Goal: Check status: Check status

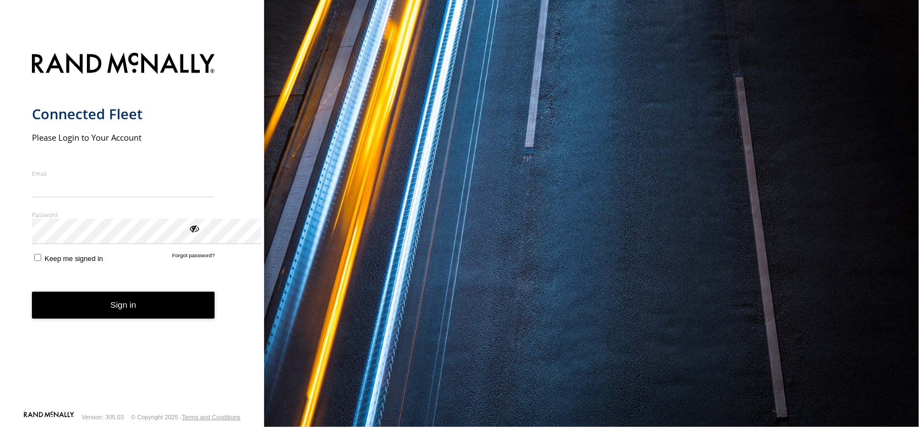
type input "**********"
click at [215, 319] on button "Sign in" at bounding box center [123, 305] width 183 height 27
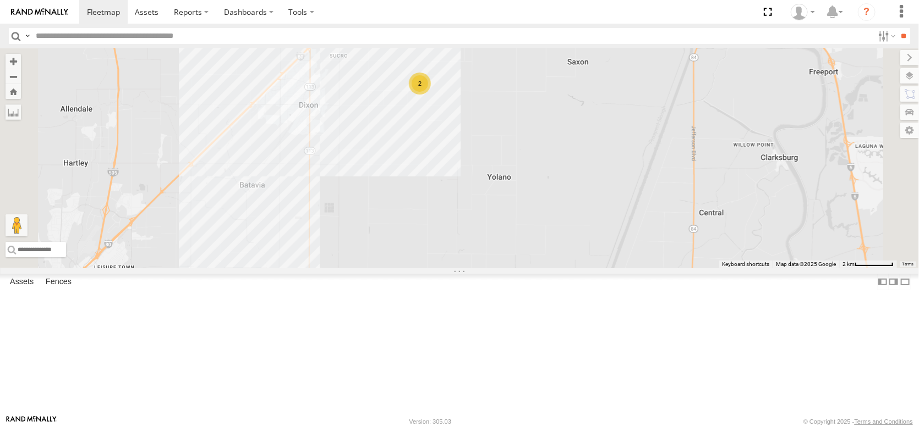
drag, startPoint x: 460, startPoint y: 128, endPoint x: 519, endPoint y: 249, distance: 134.1
click at [519, 249] on div "FRONTLOADER JD344H AL2305 AL2288 131 13 2" at bounding box center [459, 158] width 919 height 220
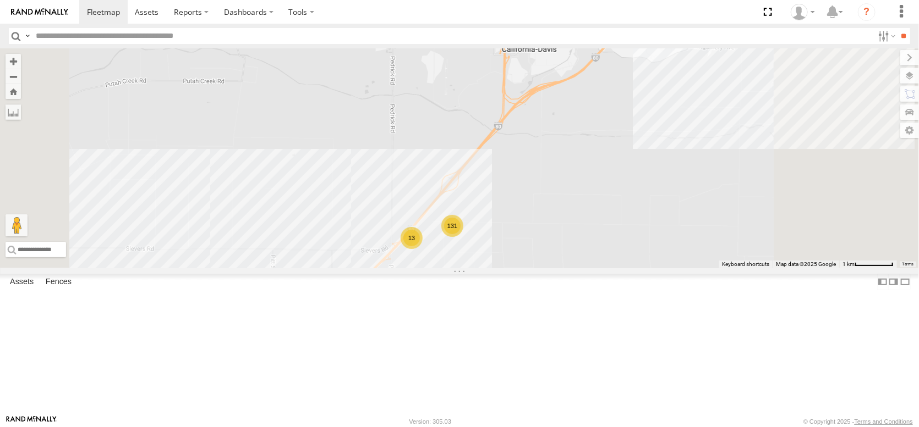
drag, startPoint x: 518, startPoint y: 279, endPoint x: 523, endPoint y: 310, distance: 31.2
click at [519, 268] on div "FRONTLOADER JD344H AL2305 AL2288 AL2269 131 13 2" at bounding box center [459, 158] width 919 height 220
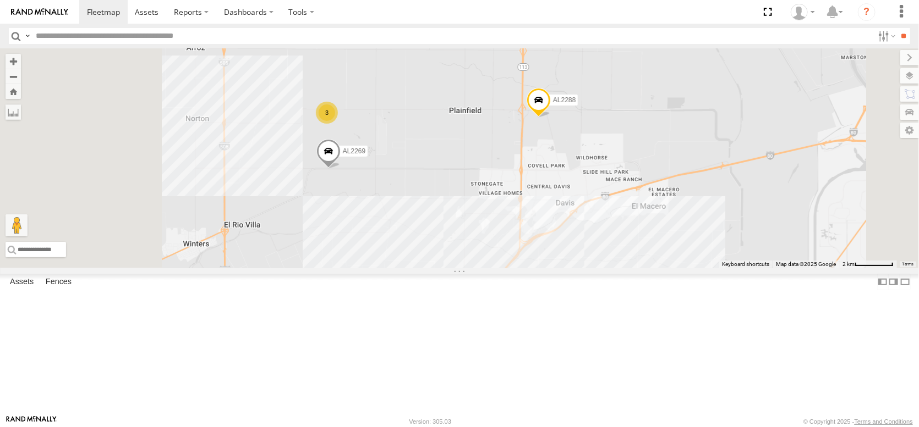
drag, startPoint x: 485, startPoint y: 168, endPoint x: 560, endPoint y: 254, distance: 114.6
click at [560, 254] on div "FRONTLOADER JD344H AL2305 AL2288 AL2269 131 13 2 3" at bounding box center [459, 158] width 919 height 220
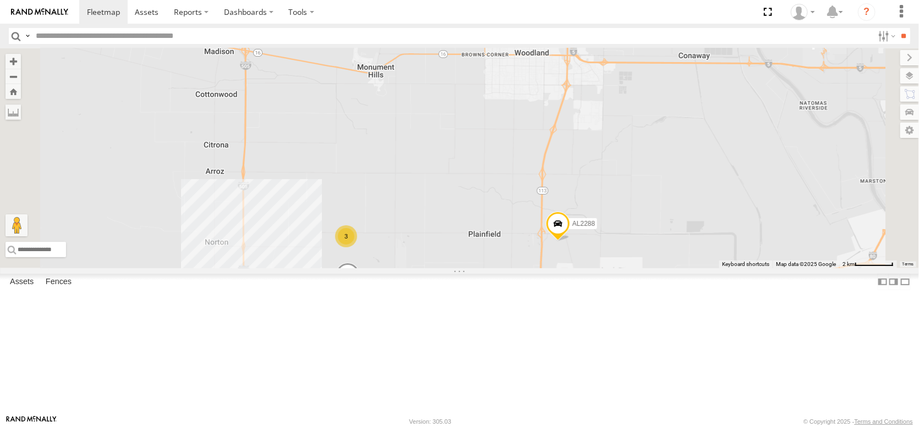
drag, startPoint x: 518, startPoint y: 184, endPoint x: 528, endPoint y: 303, distance: 119.2
click at [528, 268] on div "FRONTLOADER JD344H AL2305 AL2288 AL2269 131 13 2 3" at bounding box center [459, 158] width 919 height 220
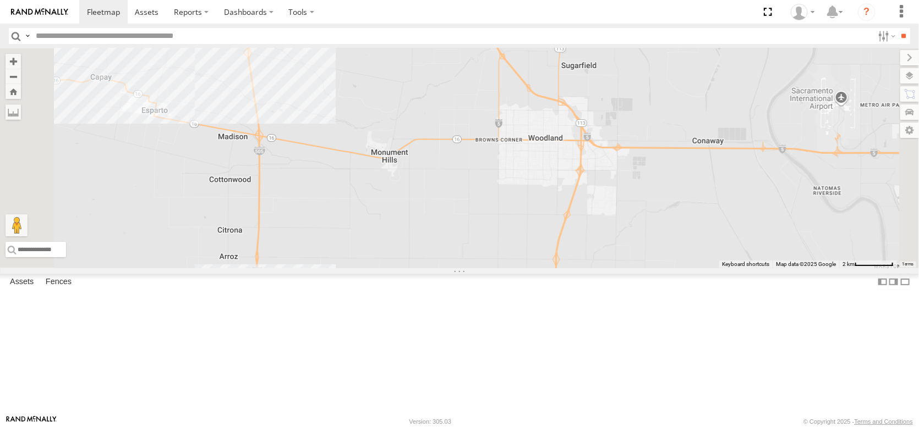
drag, startPoint x: 508, startPoint y: 246, endPoint x: 522, endPoint y: 329, distance: 84.7
click at [524, 268] on div "FRONTLOADER JD344H AL2305 AL2288 AL2269 131 13 2 3" at bounding box center [459, 158] width 919 height 220
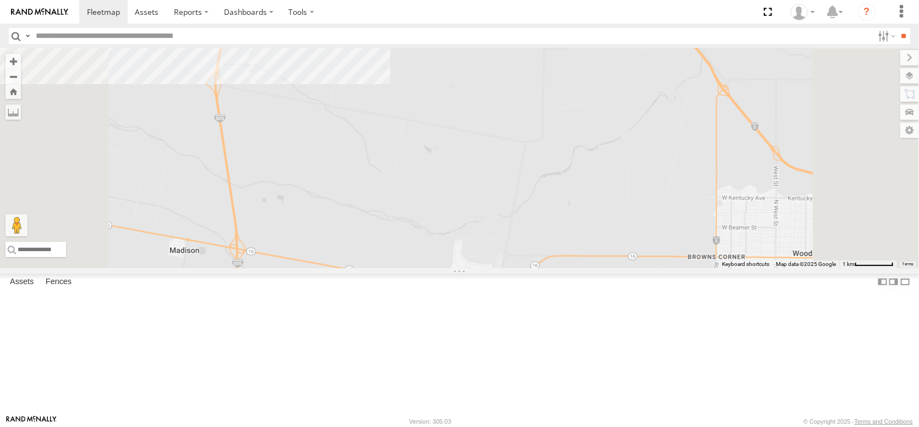
drag, startPoint x: 454, startPoint y: 195, endPoint x: 439, endPoint y: 306, distance: 112.1
click at [439, 268] on div "FRONTLOADER JD344H AL2305 AL2288 AL2269 4" at bounding box center [459, 158] width 919 height 220
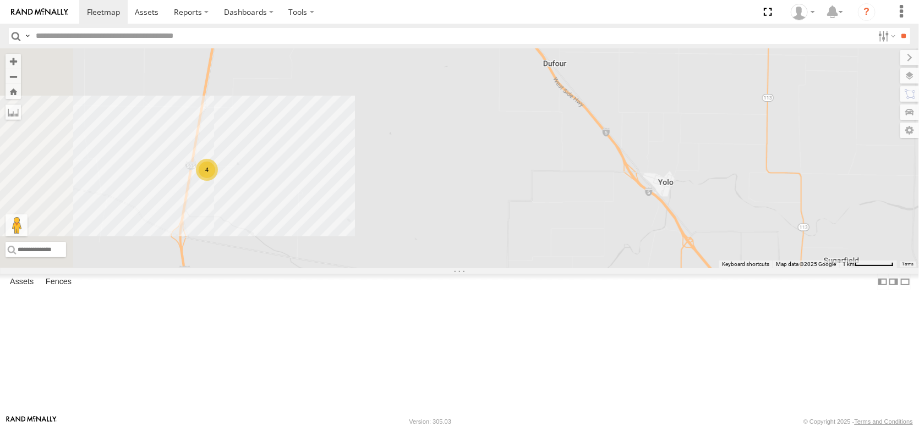
click at [218, 181] on div "4" at bounding box center [207, 170] width 22 height 22
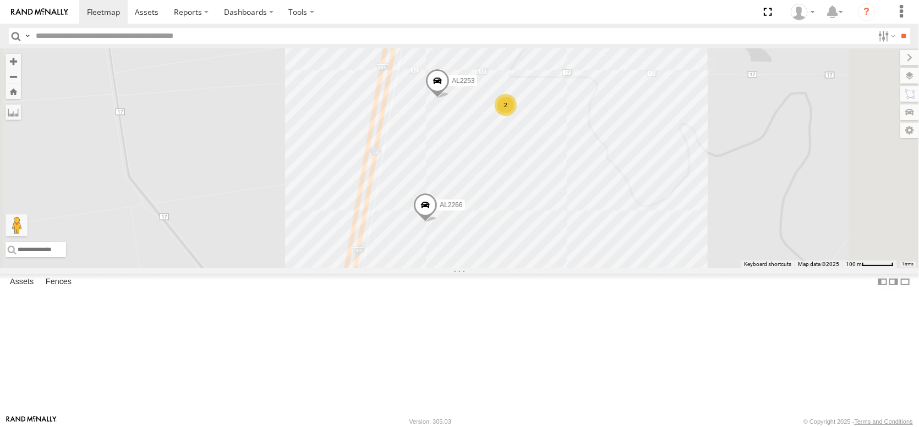
click at [516, 116] on div "2" at bounding box center [505, 105] width 22 height 22
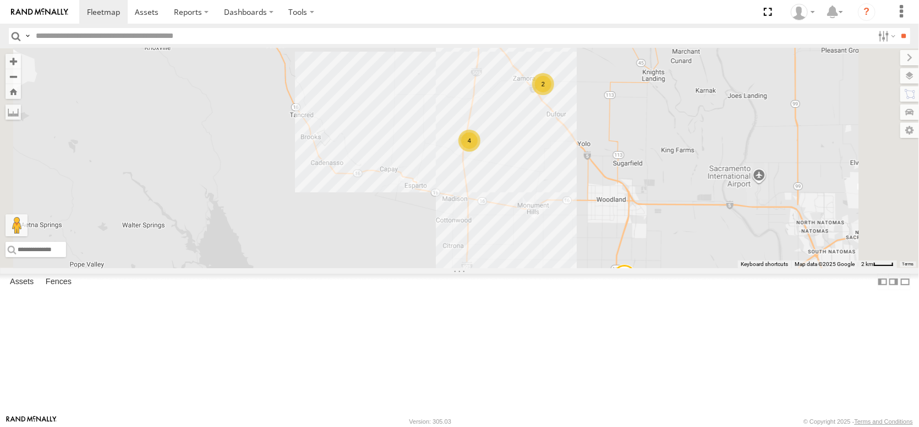
drag, startPoint x: 707, startPoint y: 325, endPoint x: 651, endPoint y: 222, distance: 117.4
click at [652, 223] on div "FRONTLOADER JD344H AL2288 AL2269 4 3 2 2" at bounding box center [459, 158] width 919 height 220
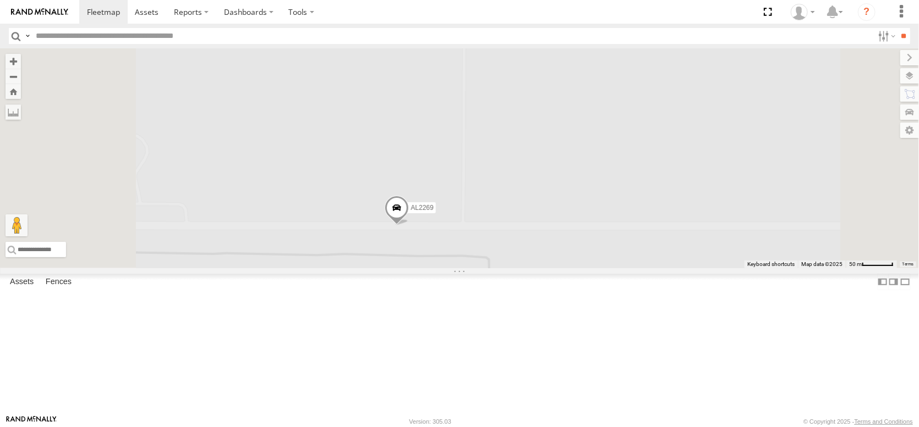
click at [409, 226] on span at bounding box center [396, 211] width 24 height 30
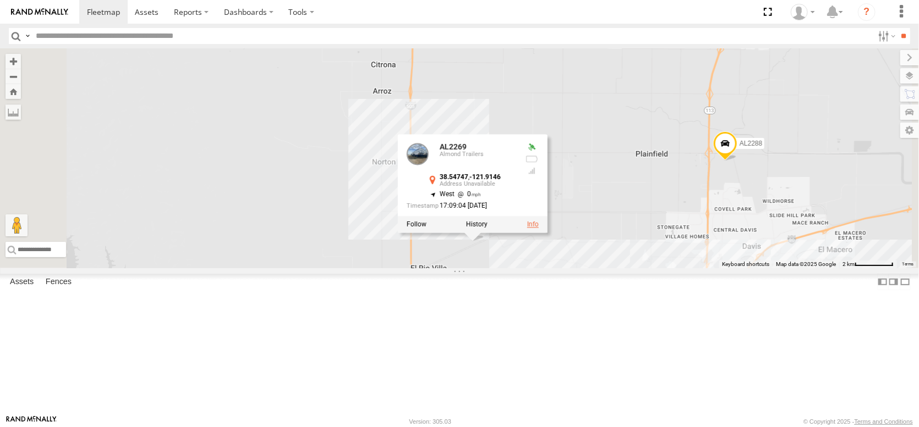
click at [538, 229] on link at bounding box center [533, 225] width 12 height 8
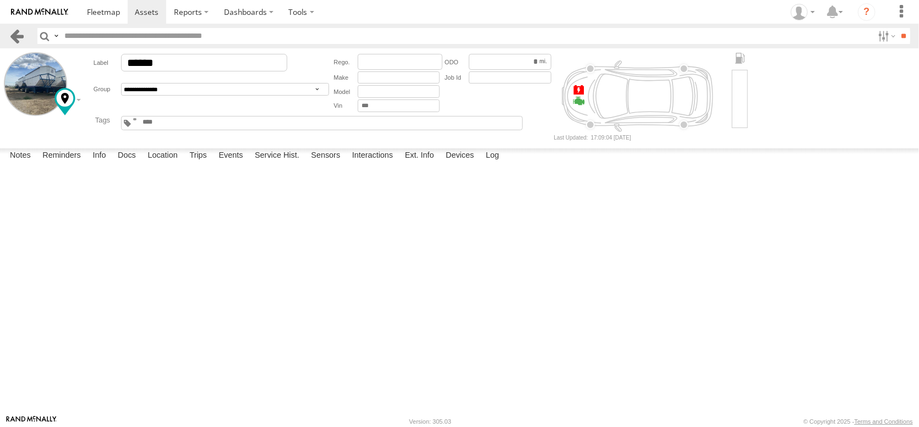
click at [9, 32] on link at bounding box center [17, 36] width 16 height 16
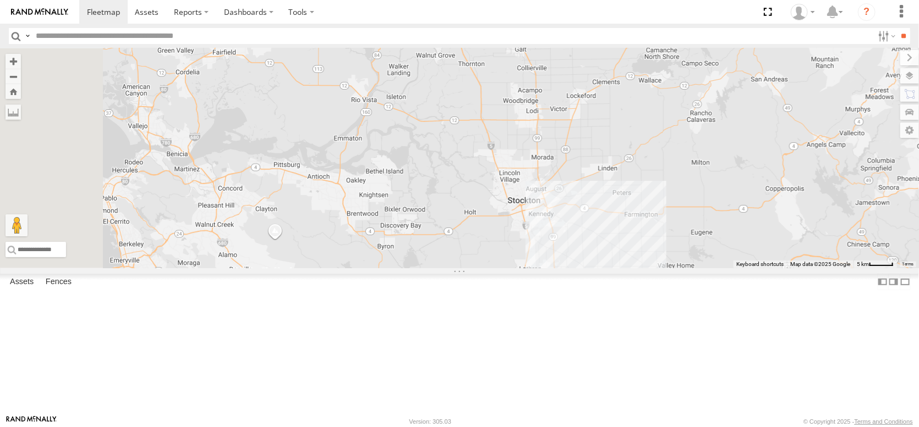
drag, startPoint x: 491, startPoint y: 146, endPoint x: 601, endPoint y: 348, distance: 229.7
click at [601, 268] on div at bounding box center [459, 158] width 919 height 220
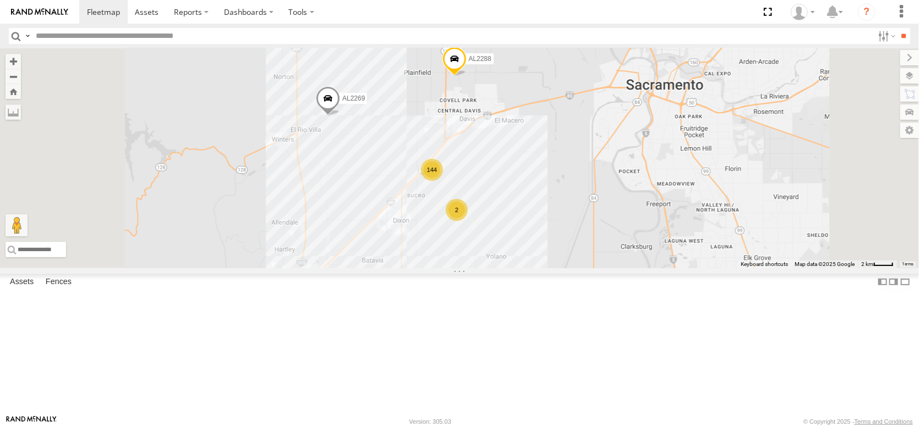
drag, startPoint x: 537, startPoint y: 125, endPoint x: 545, endPoint y: 296, distance: 171.8
click at [545, 268] on div "AL2269 AL2288 144 2" at bounding box center [459, 158] width 919 height 220
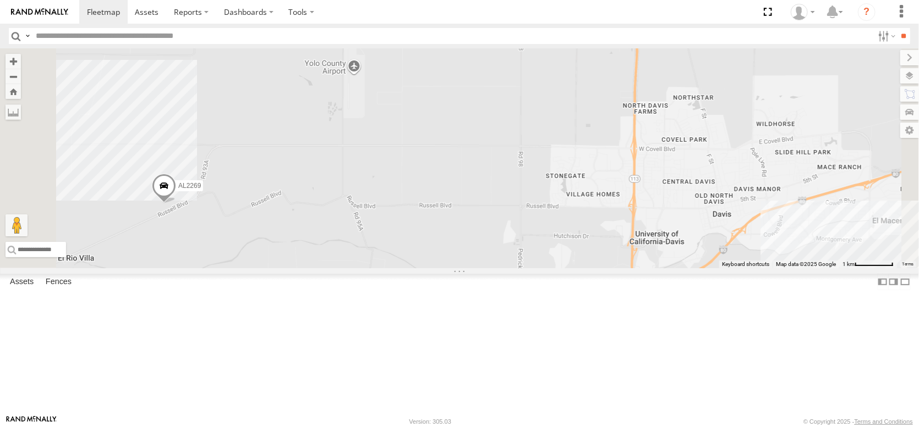
drag, startPoint x: 442, startPoint y: 212, endPoint x: 602, endPoint y: 216, distance: 160.6
click at [602, 216] on div "AL2269 AL2288 3" at bounding box center [459, 158] width 919 height 220
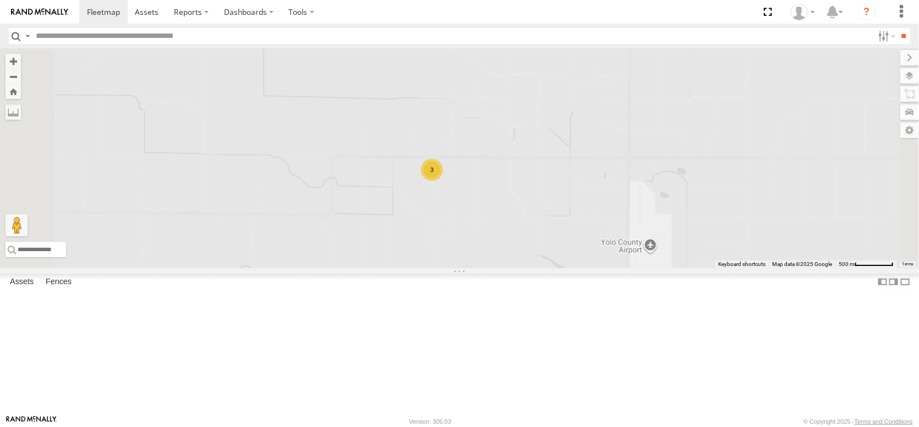
drag, startPoint x: 538, startPoint y: 191, endPoint x: 530, endPoint y: 312, distance: 120.7
click at [530, 268] on div "AL2269 AL2288 3" at bounding box center [459, 158] width 919 height 220
click at [909, 79] on label at bounding box center [898, 75] width 40 height 15
click at [0, 0] on span "Overlays" at bounding box center [0, 0] width 0 height 0
click at [0, 0] on span "Basemaps" at bounding box center [0, 0] width 0 height 0
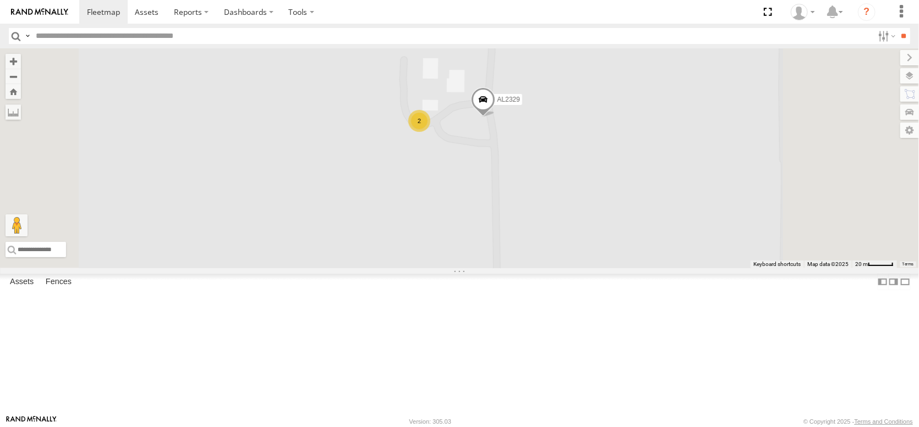
click at [0, 0] on span "Satellite" at bounding box center [0, 0] width 0 height 0
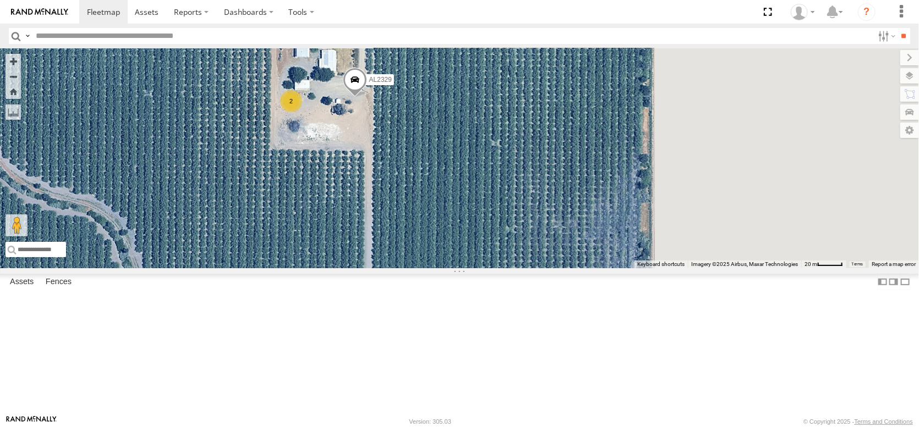
drag, startPoint x: 667, startPoint y: 229, endPoint x: 530, endPoint y: 205, distance: 139.5
click at [530, 205] on div "AL2269 AL2288 AL2329 2" at bounding box center [459, 158] width 919 height 220
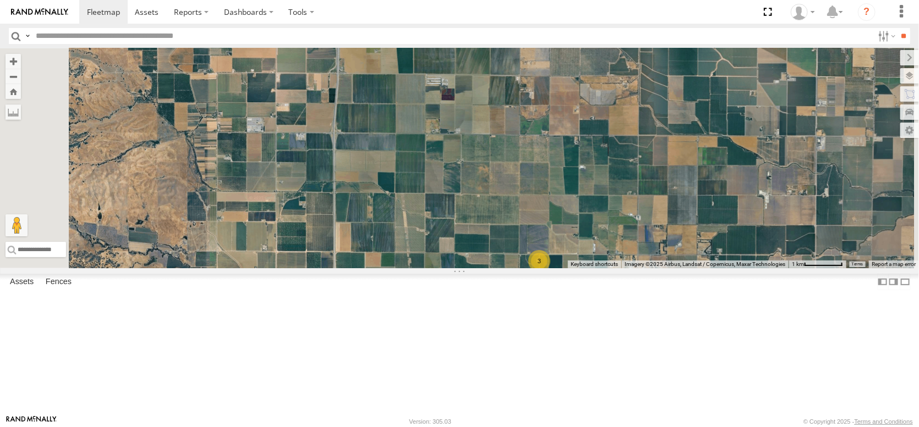
drag, startPoint x: 451, startPoint y: 220, endPoint x: 542, endPoint y: 334, distance: 145.9
click at [542, 268] on div "AL2269 AL2288 3" at bounding box center [459, 158] width 919 height 220
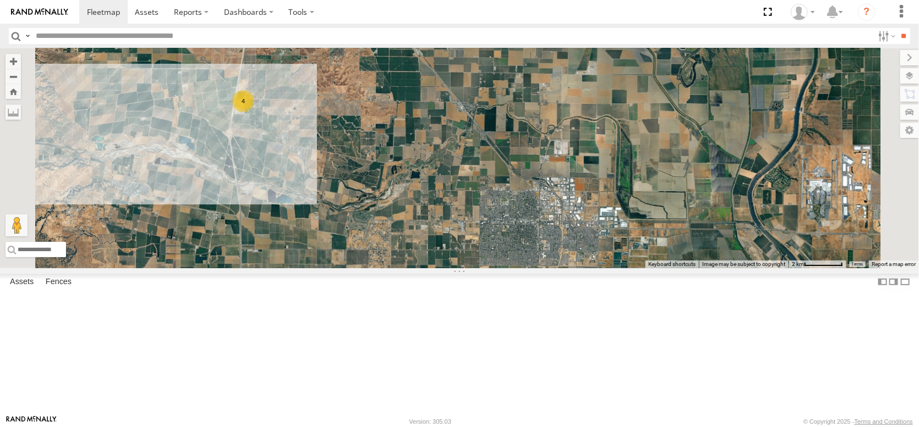
drag, startPoint x: 544, startPoint y: 113, endPoint x: 487, endPoint y: 263, distance: 160.2
click at [487, 263] on div "AL2269 AL2288 4 3" at bounding box center [459, 158] width 919 height 220
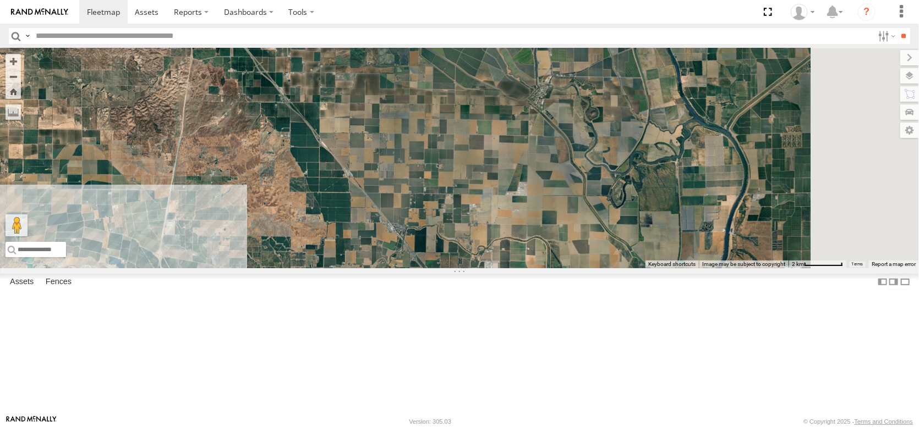
drag, startPoint x: 503, startPoint y: 195, endPoint x: 502, endPoint y: 186, distance: 9.4
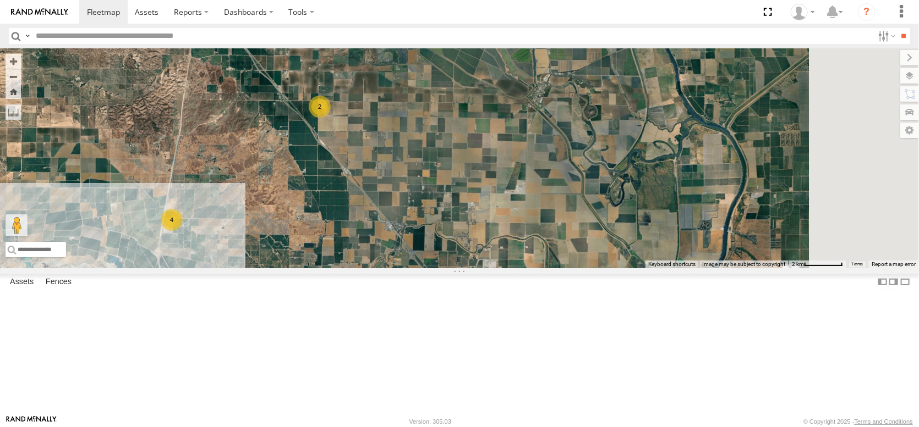
drag, startPoint x: 530, startPoint y: 274, endPoint x: 497, endPoint y: 84, distance: 193.7
click at [497, 84] on div "AL2269 AL2288 4 2" at bounding box center [459, 158] width 919 height 220
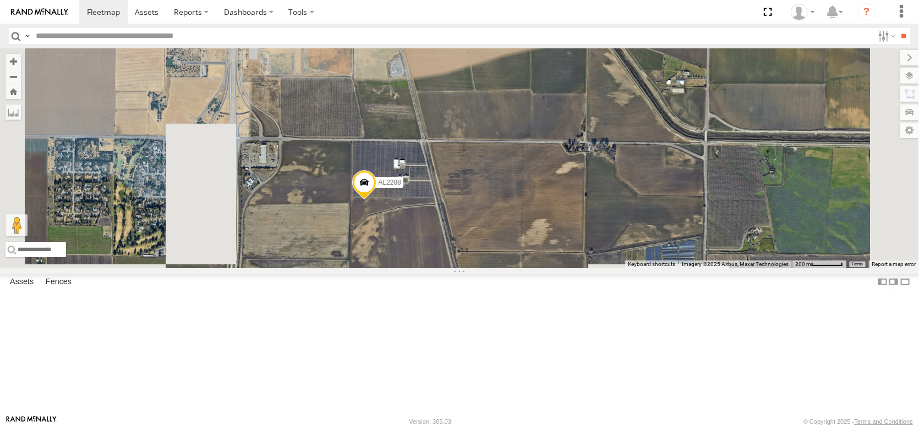
drag, startPoint x: 486, startPoint y: 322, endPoint x: 473, endPoint y: 207, distance: 115.7
click at [473, 210] on div "AL2269 AL2288" at bounding box center [459, 158] width 919 height 220
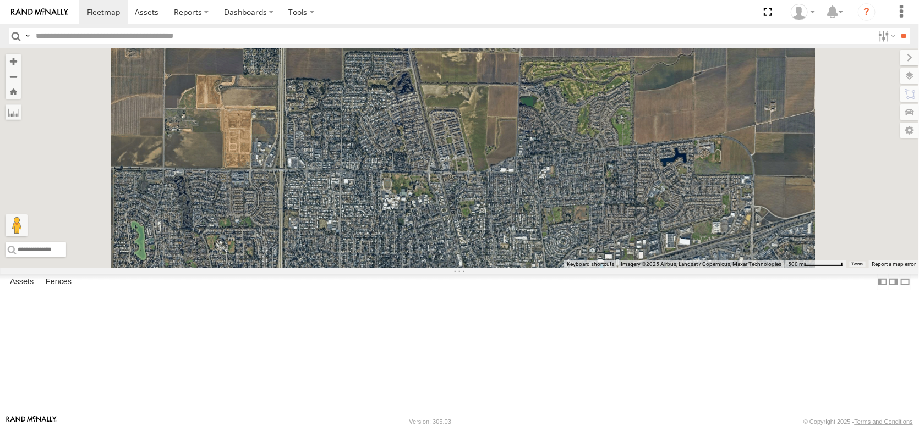
drag, startPoint x: 480, startPoint y: 308, endPoint x: 495, endPoint y: 157, distance: 152.0
click at [497, 162] on div "AL2269 AL2288" at bounding box center [459, 158] width 919 height 220
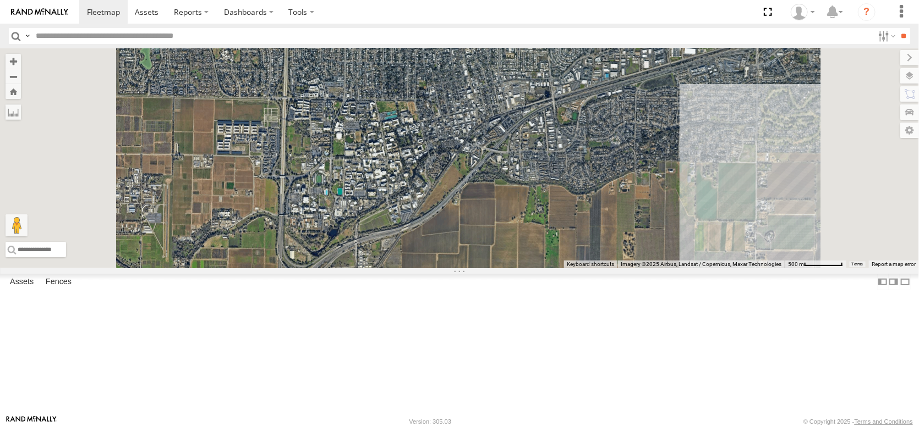
drag, startPoint x: 527, startPoint y: 299, endPoint x: 542, endPoint y: 149, distance: 150.3
click at [542, 156] on div "AL2269 AL2288" at bounding box center [459, 158] width 919 height 220
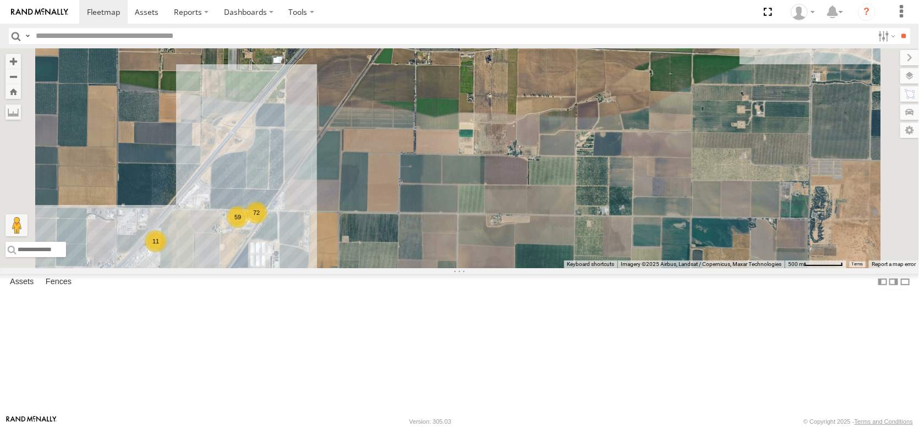
drag, startPoint x: 543, startPoint y: 241, endPoint x: 578, endPoint y: 135, distance: 112.2
click at [578, 135] on div "AL2269 AL2288 59 72 11" at bounding box center [459, 158] width 919 height 220
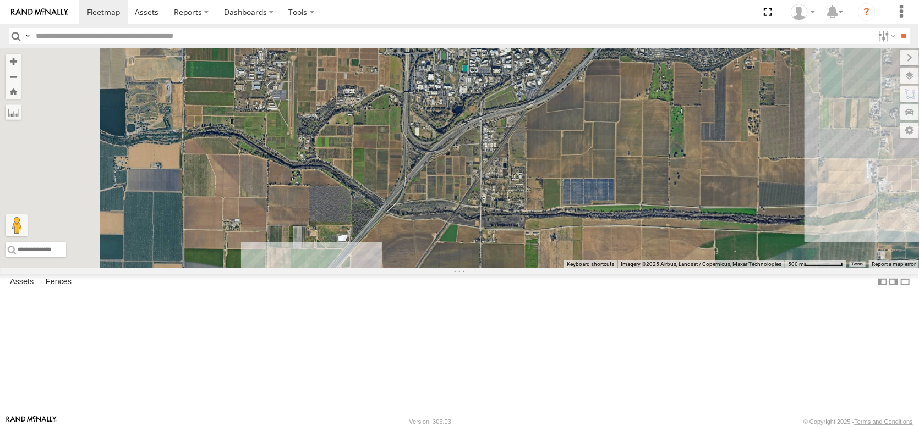
drag, startPoint x: 474, startPoint y: 185, endPoint x: 528, endPoint y: 416, distance: 236.8
click at [528, 416] on body at bounding box center [459, 213] width 919 height 427
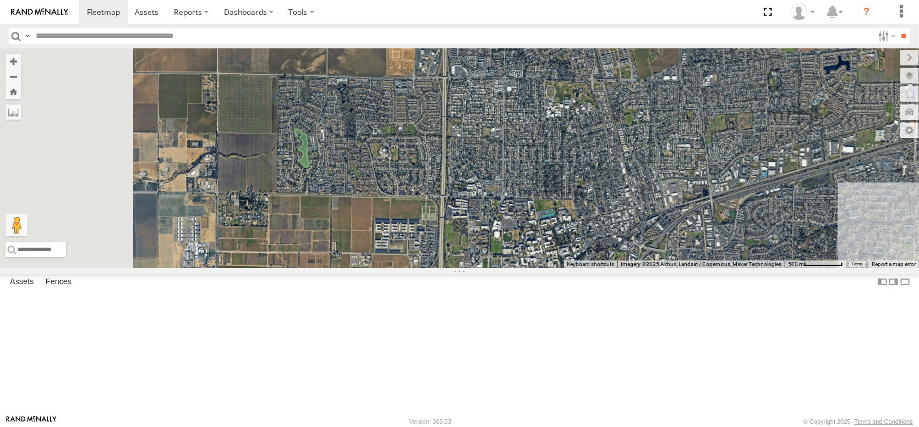
drag, startPoint x: 492, startPoint y: 241, endPoint x: 504, endPoint y: 413, distance: 171.5
click at [509, 417] on body at bounding box center [459, 213] width 919 height 427
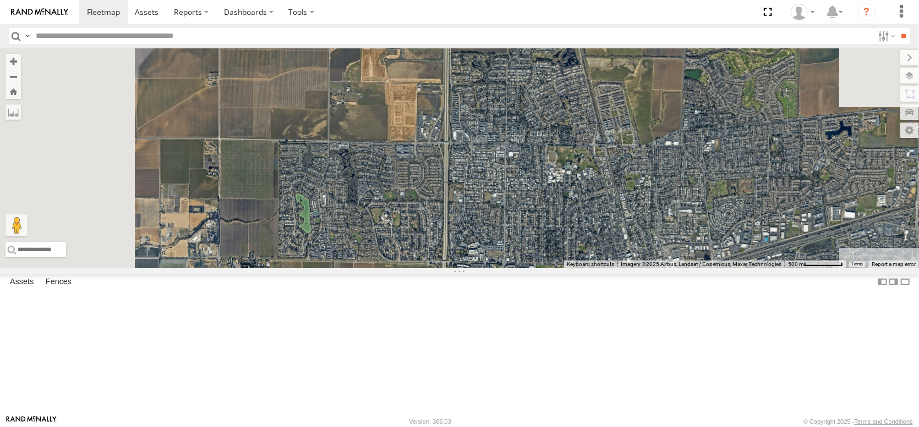
drag, startPoint x: 516, startPoint y: 243, endPoint x: 525, endPoint y: 406, distance: 163.6
click at [525, 268] on div "AL2269 AL2288 59 72 12 AL2345" at bounding box center [459, 158] width 919 height 220
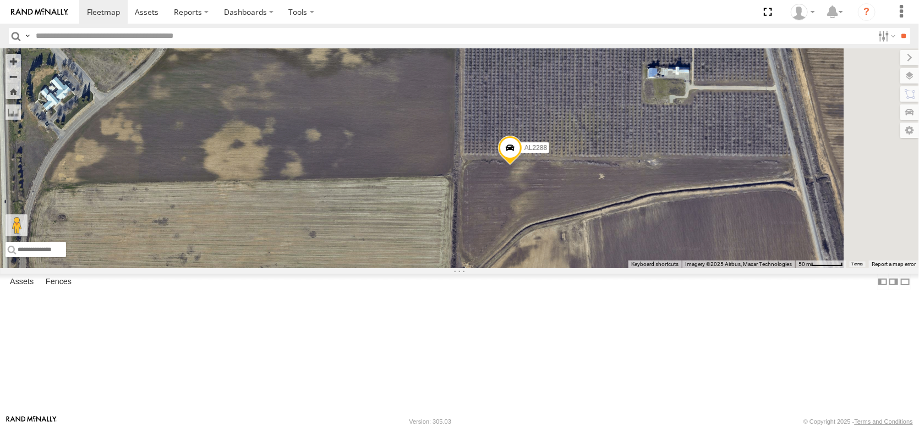
click at [522, 166] on span at bounding box center [510, 151] width 24 height 30
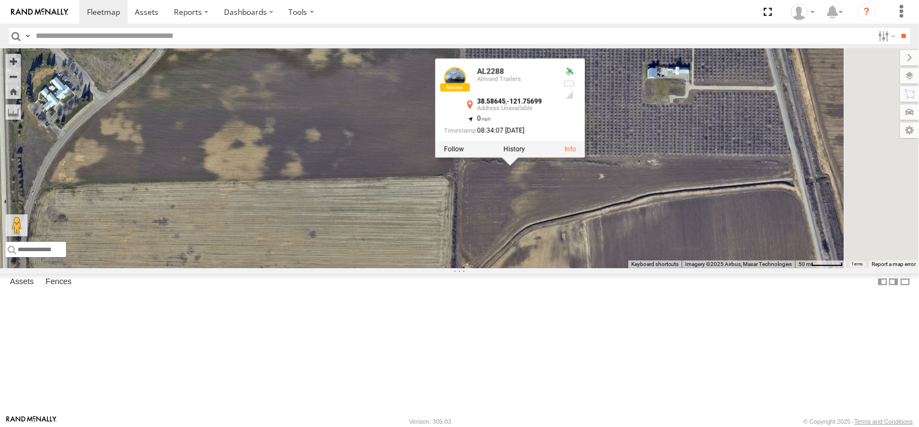
click at [0, 0] on div "AL2345" at bounding box center [0, 0] width 0 height 0
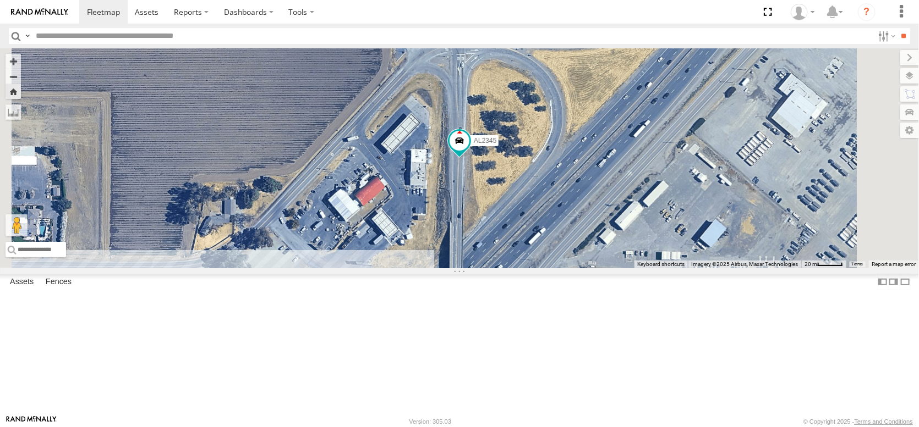
click at [0, 0] on span "Asset" at bounding box center [0, 0] width 0 height 0
click at [0, 0] on div "AL2266" at bounding box center [0, 0] width 0 height 0
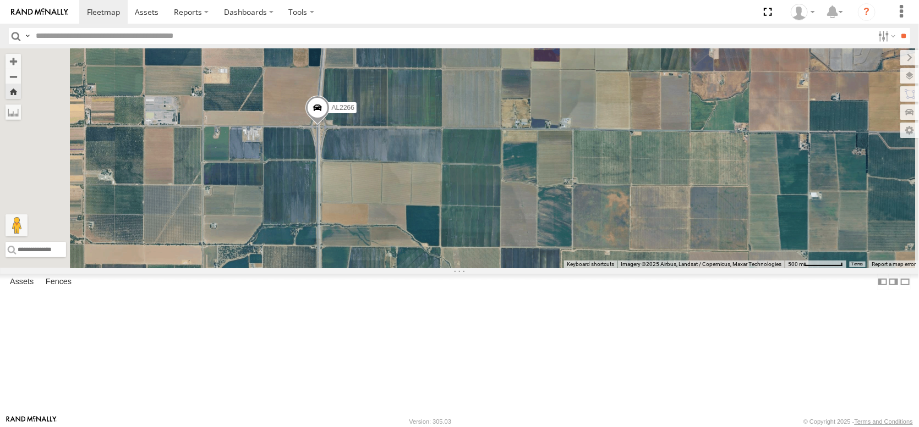
click at [0, 0] on div "AL2266" at bounding box center [0, 0] width 0 height 0
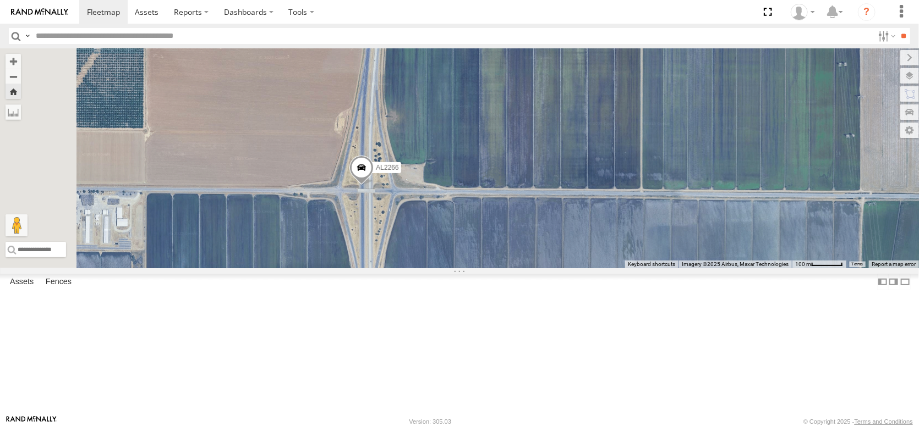
click at [373, 185] on span at bounding box center [361, 171] width 24 height 30
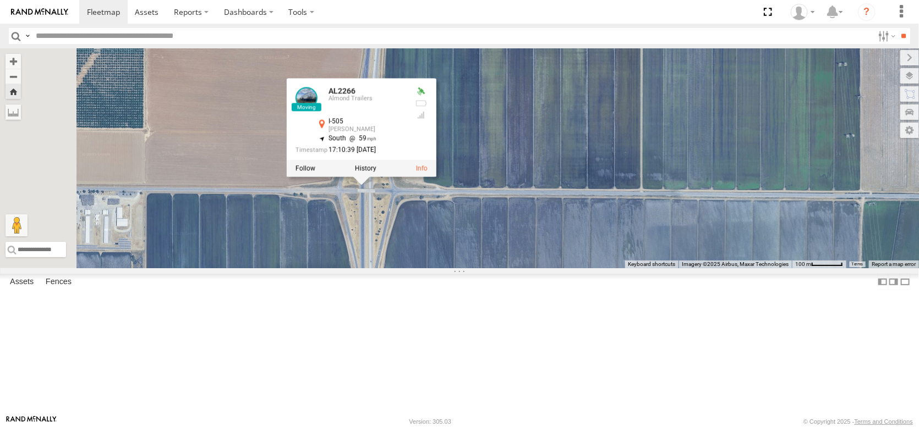
click at [0, 0] on div "Almond Trailers" at bounding box center [0, 0] width 0 height 0
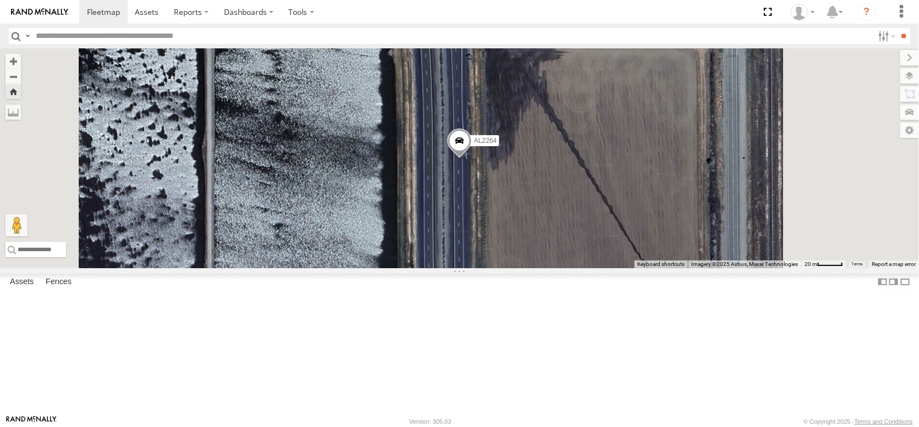
click at [471, 159] on span at bounding box center [459, 144] width 24 height 30
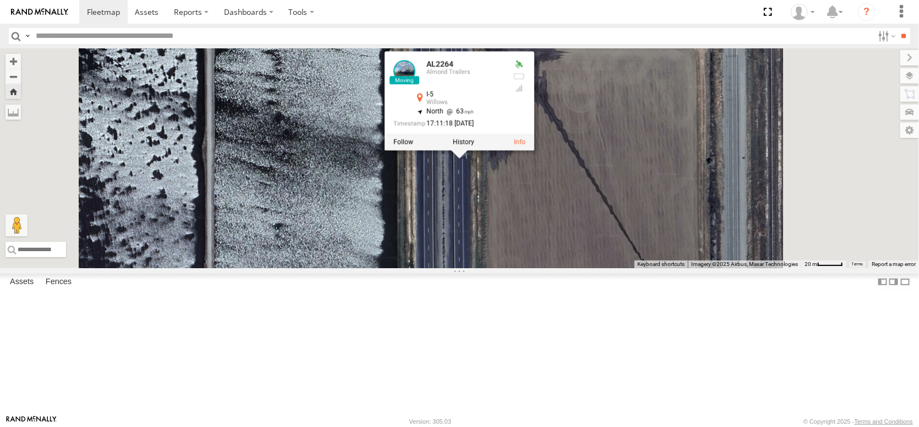
scroll to position [660, 0]
click at [0, 0] on div "AL2244" at bounding box center [0, 0] width 0 height 0
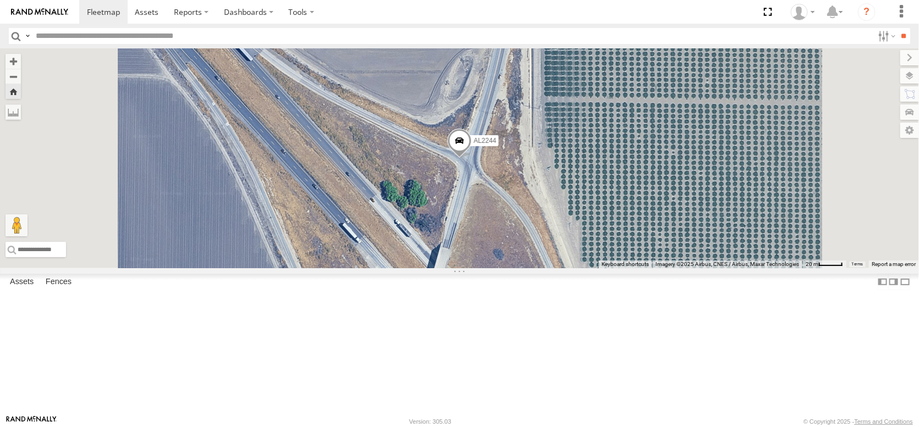
click at [0, 0] on div "AL2244" at bounding box center [0, 0] width 0 height 0
click at [0, 0] on div "015910003272997" at bounding box center [0, 0] width 0 height 0
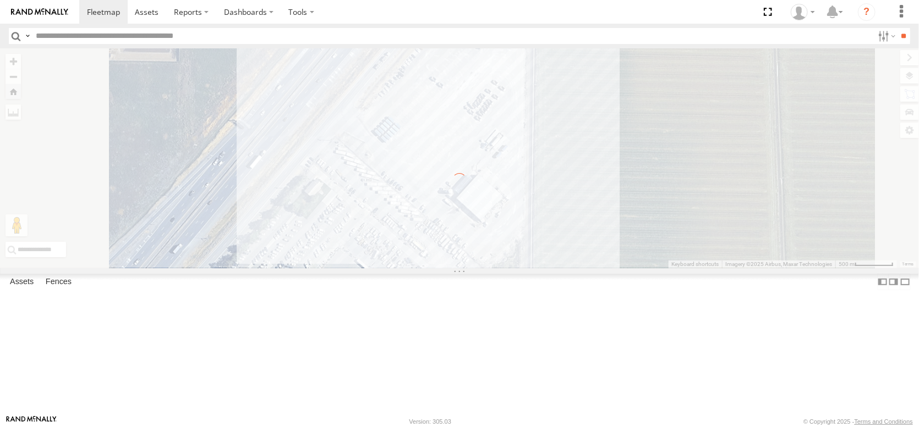
click at [0, 0] on div at bounding box center [0, 0] width 0 height 0
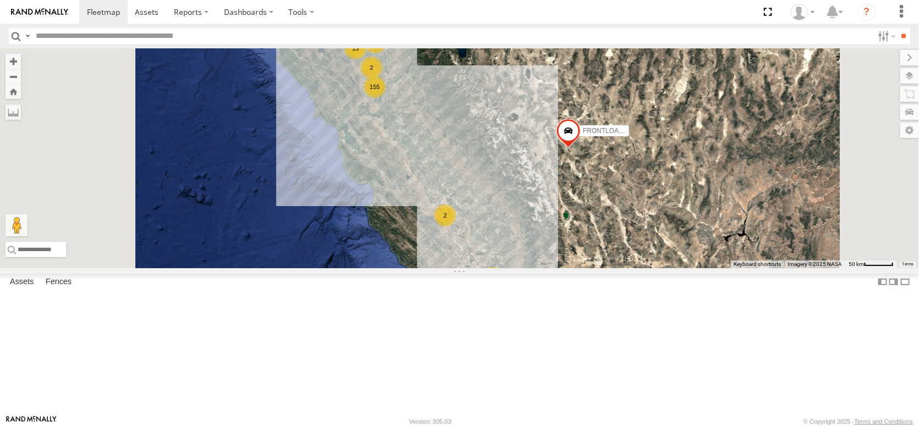
click at [0, 0] on div "015910003261545" at bounding box center [0, 0] width 0 height 0
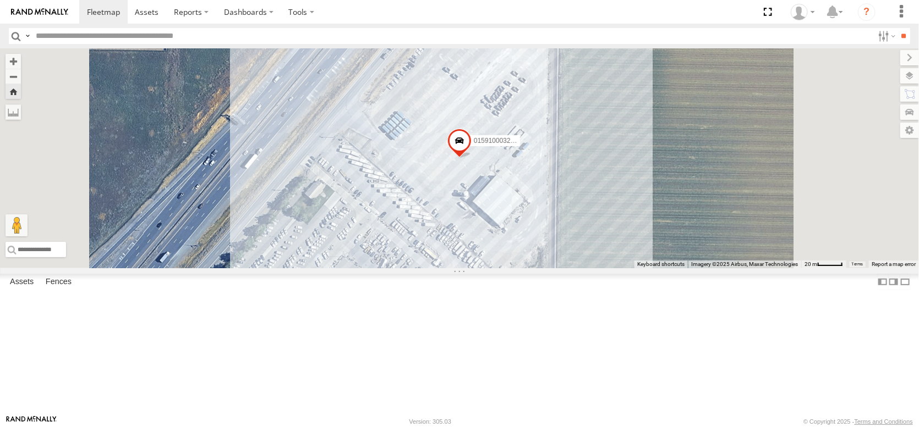
click at [0, 0] on div "015910003261511" at bounding box center [0, 0] width 0 height 0
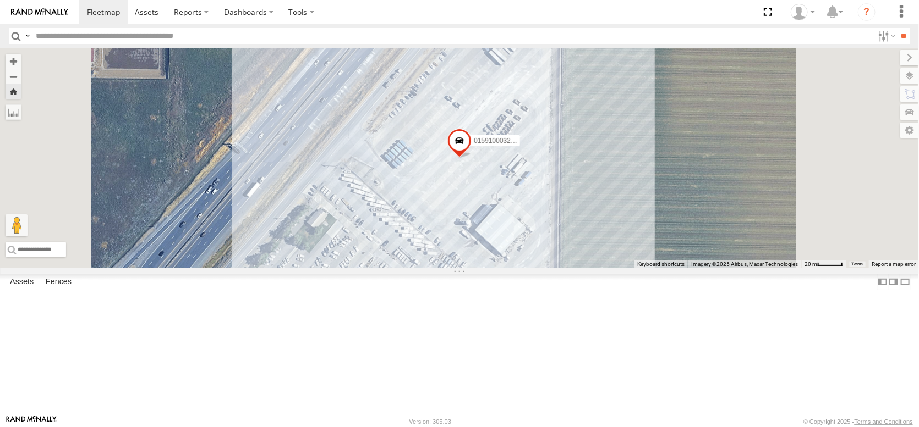
click at [0, 0] on div "015910003261511 Almond Trailers" at bounding box center [0, 0] width 0 height 0
click at [0, 0] on span at bounding box center [0, 0] width 0 height 0
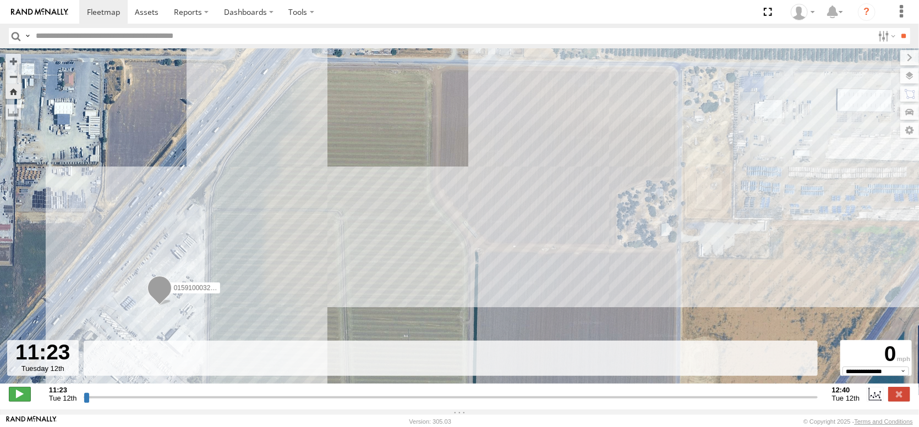
click at [15, 394] on span at bounding box center [20, 394] width 22 height 14
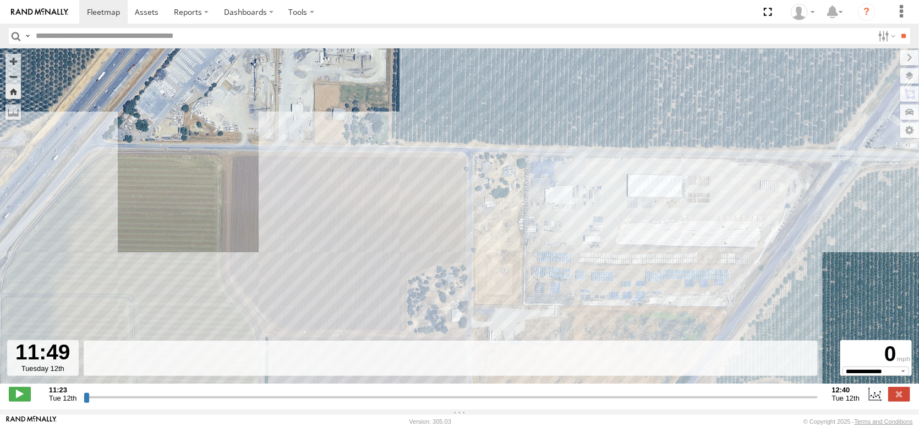
click at [333, 399] on input "range" at bounding box center [450, 397] width 733 height 10
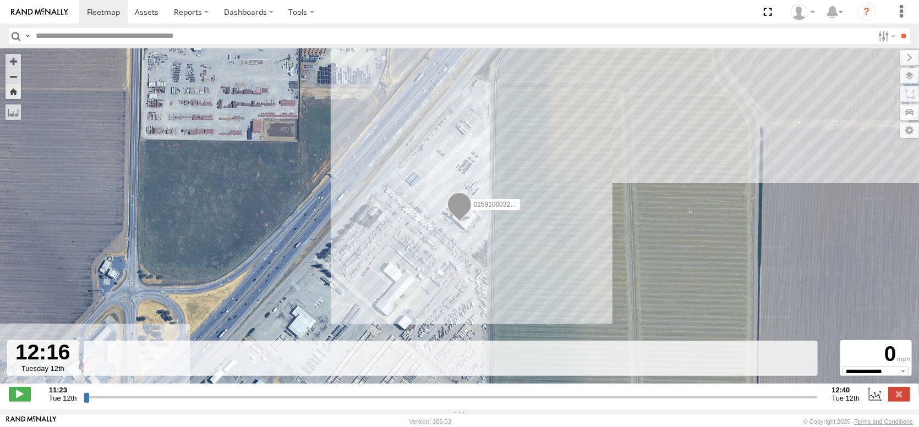
click at [575, 402] on input "range" at bounding box center [450, 397] width 733 height 10
click at [646, 398] on input "range" at bounding box center [450, 397] width 733 height 10
click at [701, 399] on input "range" at bounding box center [450, 397] width 733 height 10
click at [0, 0] on div "Basemaps Roadmap Terrain Satellite Night" at bounding box center [0, 0] width 0 height 0
click at [13, 119] on label at bounding box center [13, 112] width 15 height 15
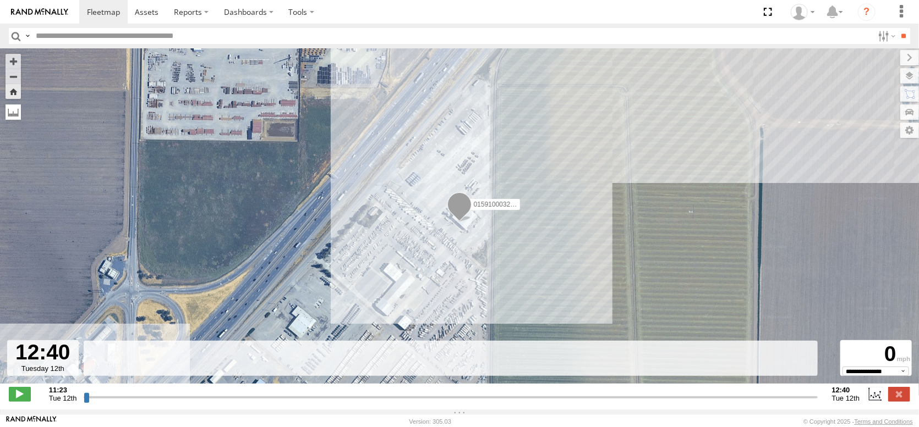
type input "**********"
click at [120, 11] on span at bounding box center [103, 12] width 33 height 10
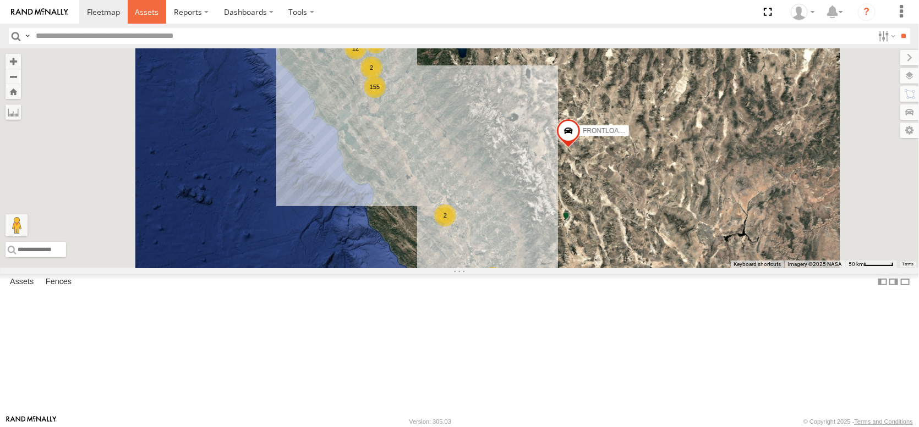
click at [158, 12] on span at bounding box center [147, 12] width 24 height 10
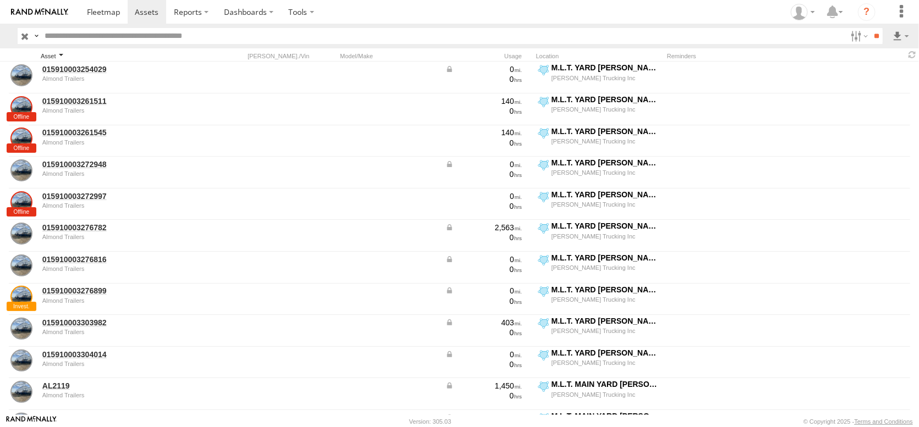
click at [46, 60] on div "Asset" at bounding box center [118, 56] width 154 height 8
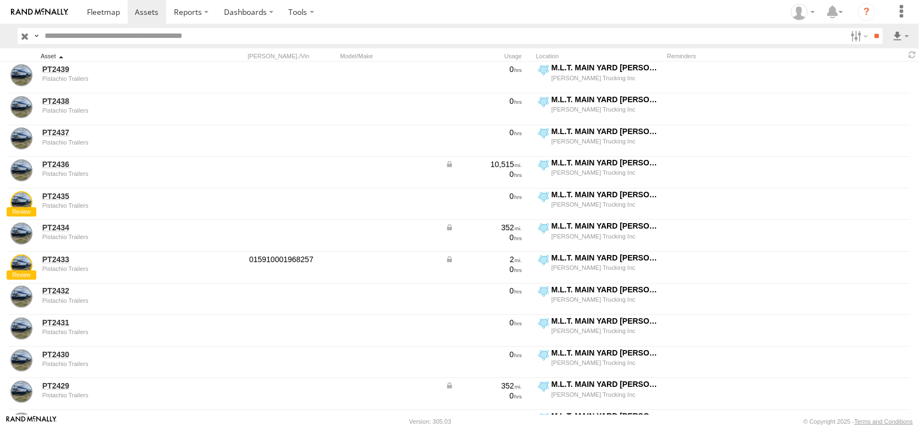
click at [46, 60] on div "Asset" at bounding box center [118, 56] width 154 height 8
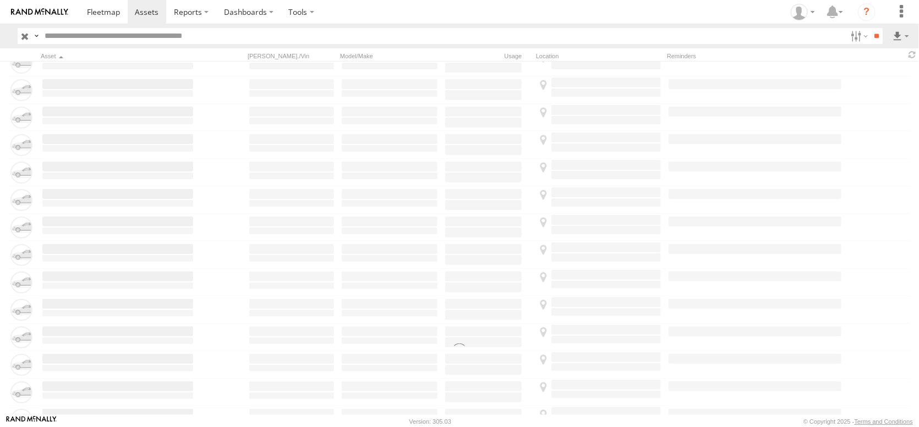
scroll to position [1760, 0]
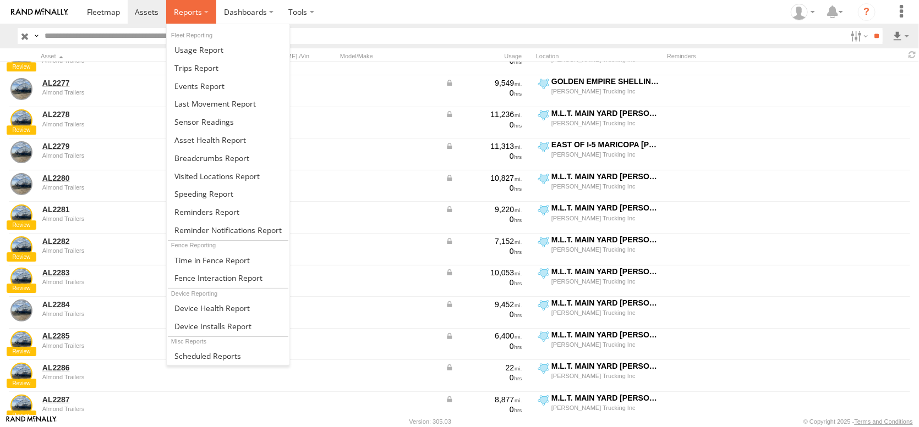
click at [202, 14] on span at bounding box center [188, 12] width 28 height 10
click at [238, 145] on span at bounding box center [210, 140] width 72 height 10
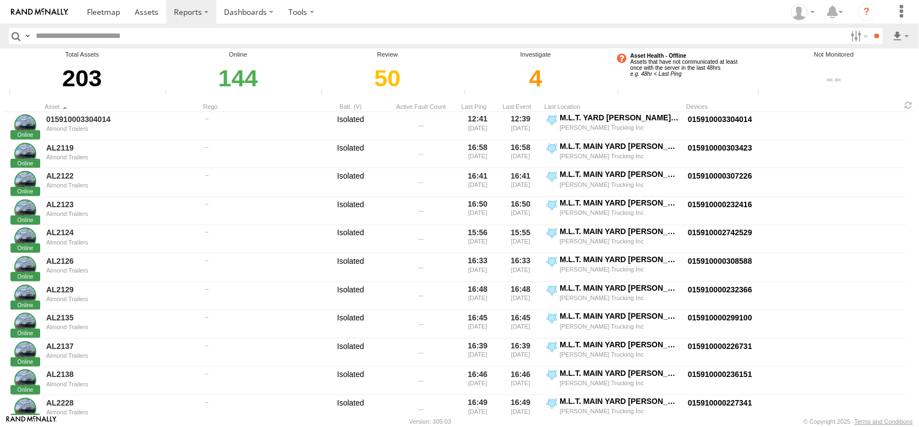
scroll to position [220, 0]
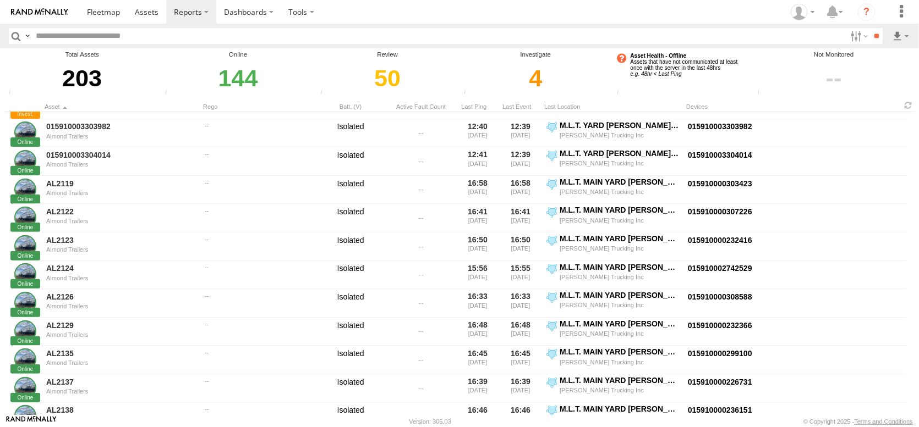
click at [676, 79] on div "Asset Health - Offline Assets that have not communicated at least once with the…" at bounding box center [682, 73] width 138 height 47
click at [678, 95] on div "5" at bounding box center [682, 78] width 138 height 38
